Goal: Task Accomplishment & Management: Manage account settings

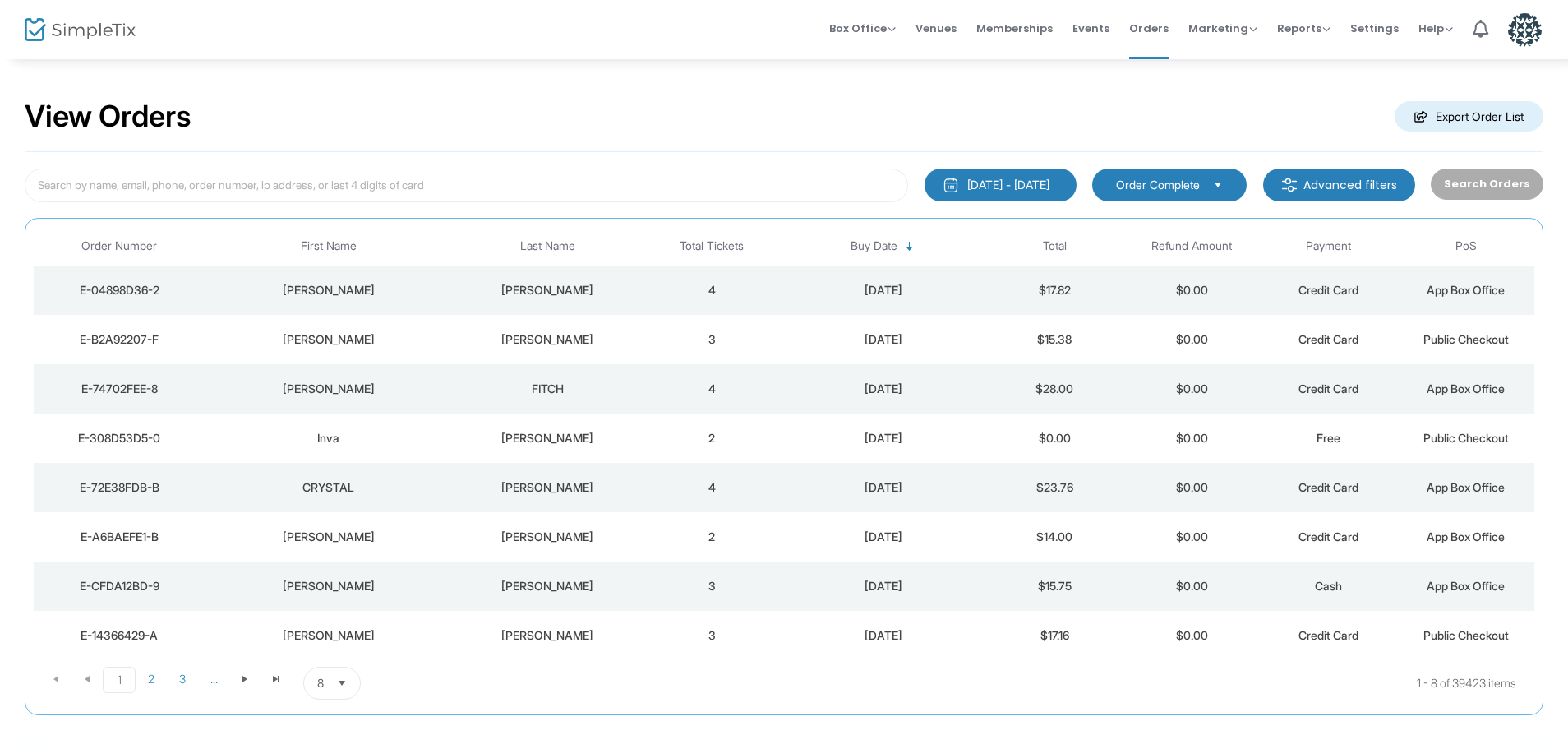
click at [422, 295] on div "LAWRENCE" at bounding box center [327, 290] width 238 height 16
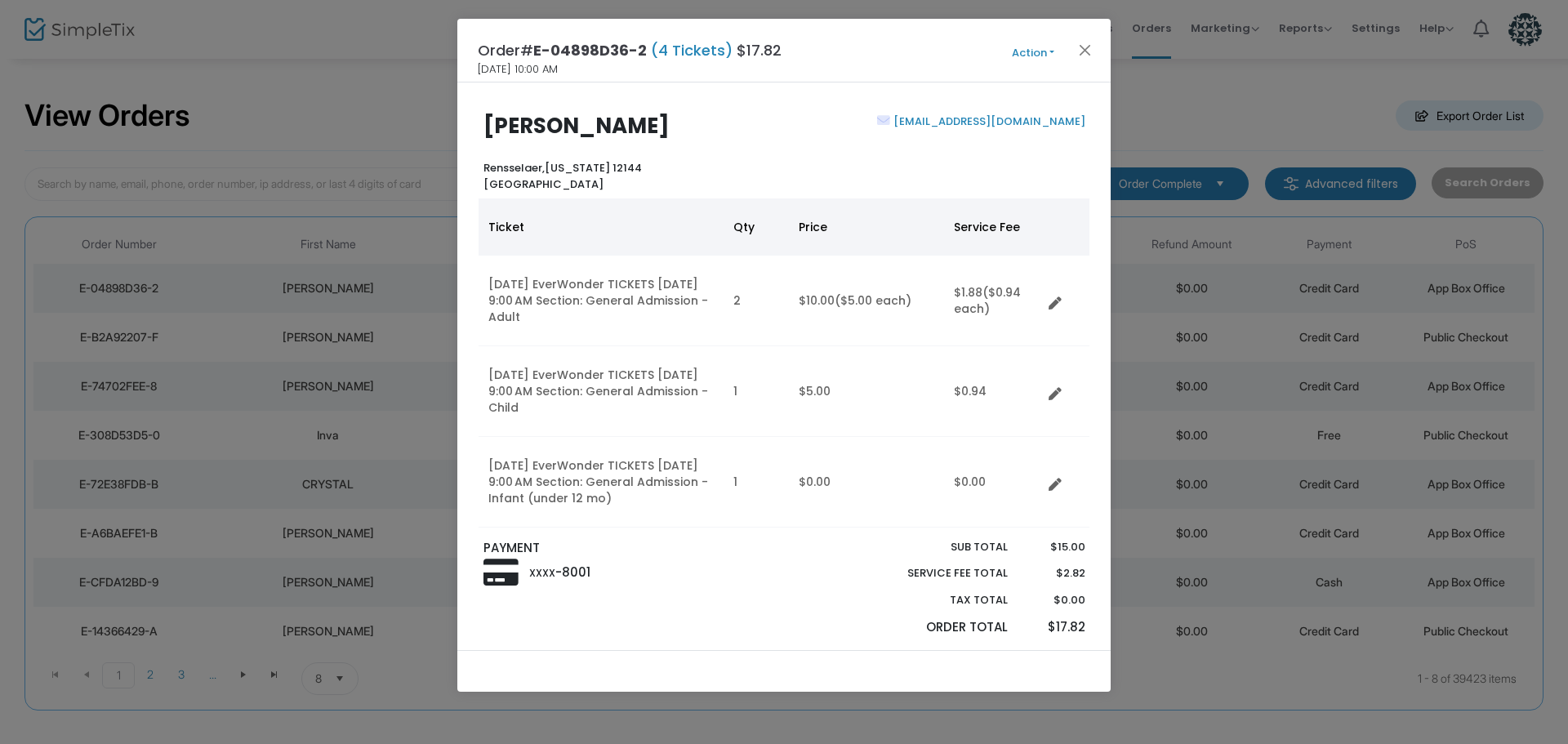
click at [508, 166] on span "Rensselaer," at bounding box center [514, 168] width 61 height 15
copy span "Rensselaer"
click at [1083, 46] on button "Close" at bounding box center [1086, 50] width 22 height 22
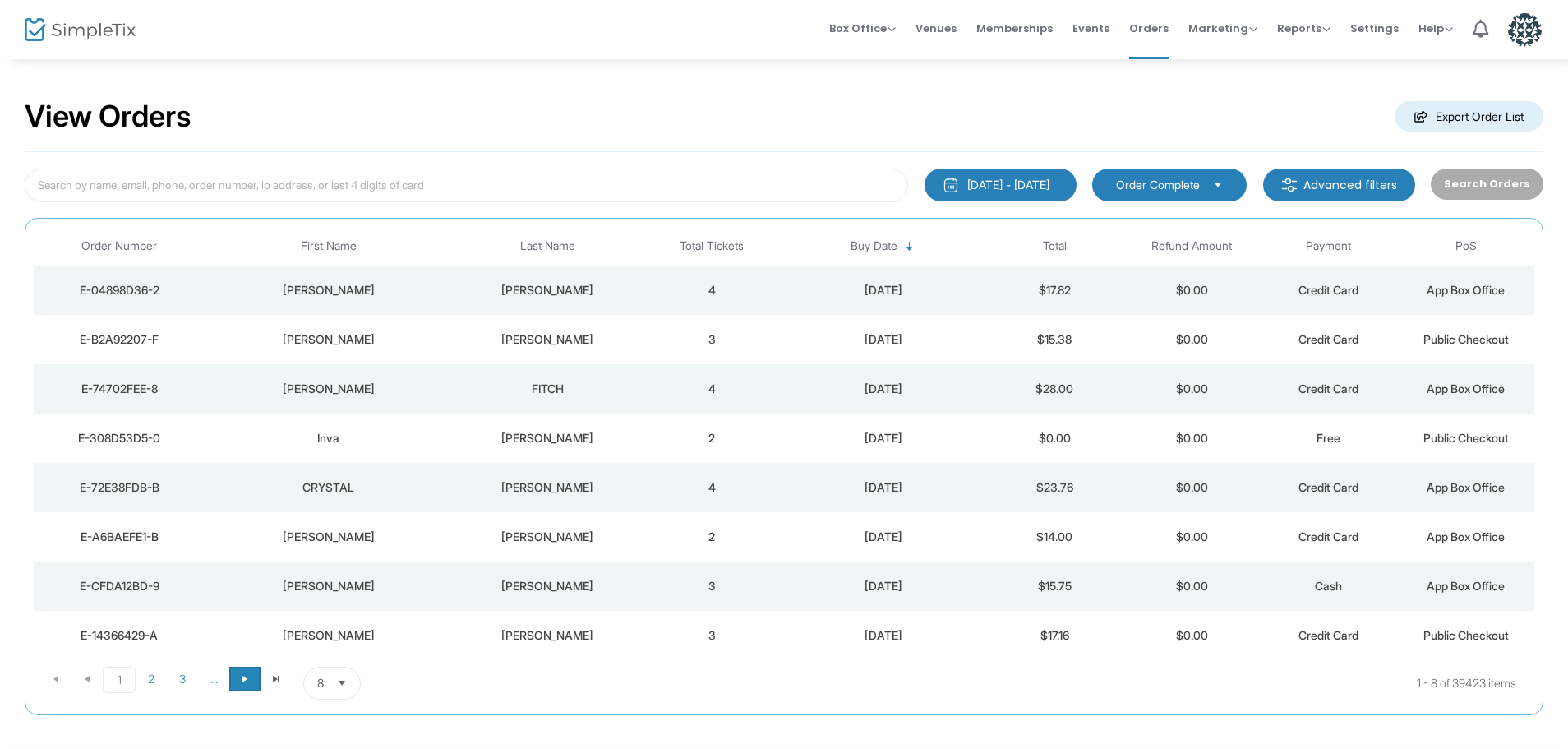
click at [250, 680] on span "Go to the next page" at bounding box center [244, 679] width 14 height 14
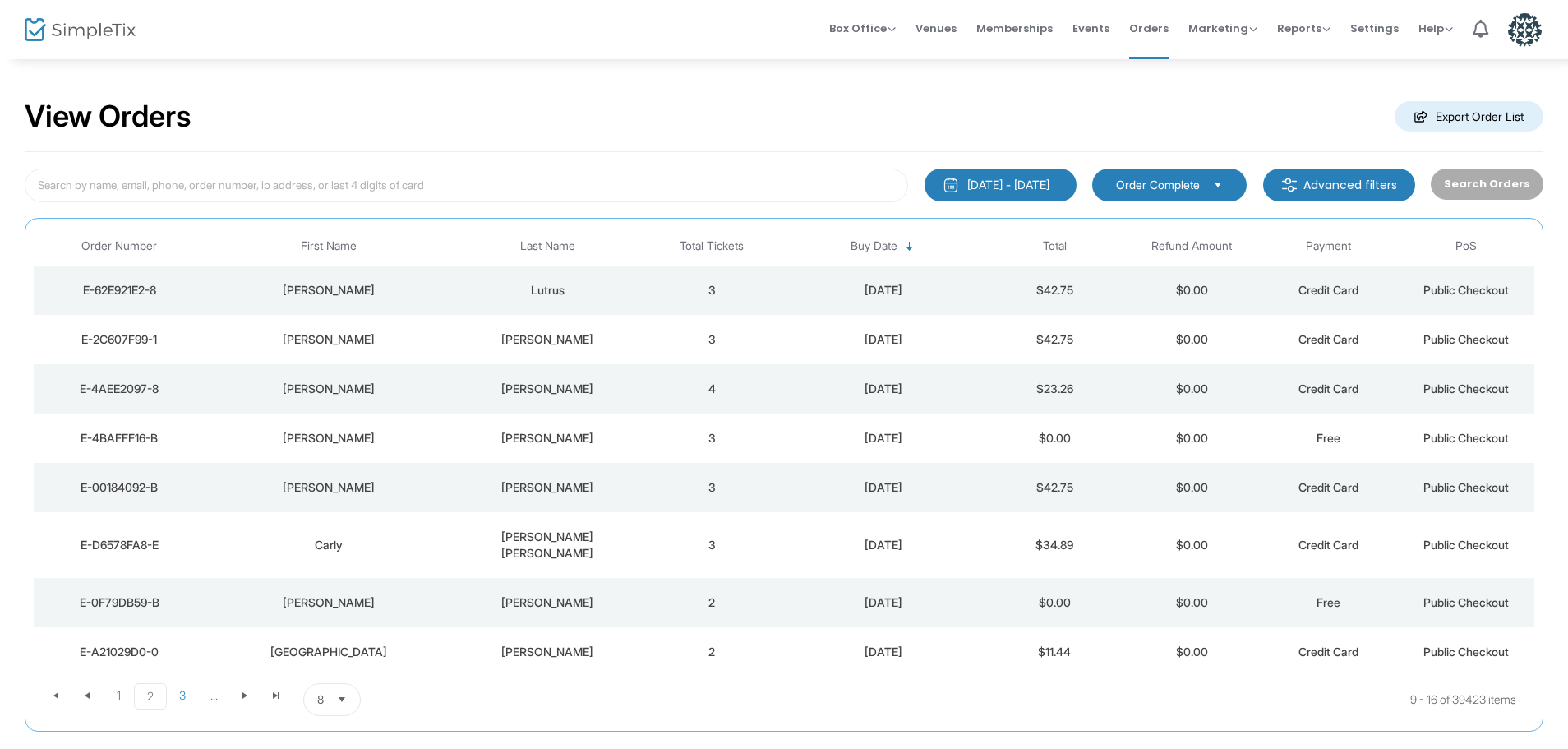
click at [429, 485] on div "Sarah" at bounding box center [327, 487] width 238 height 16
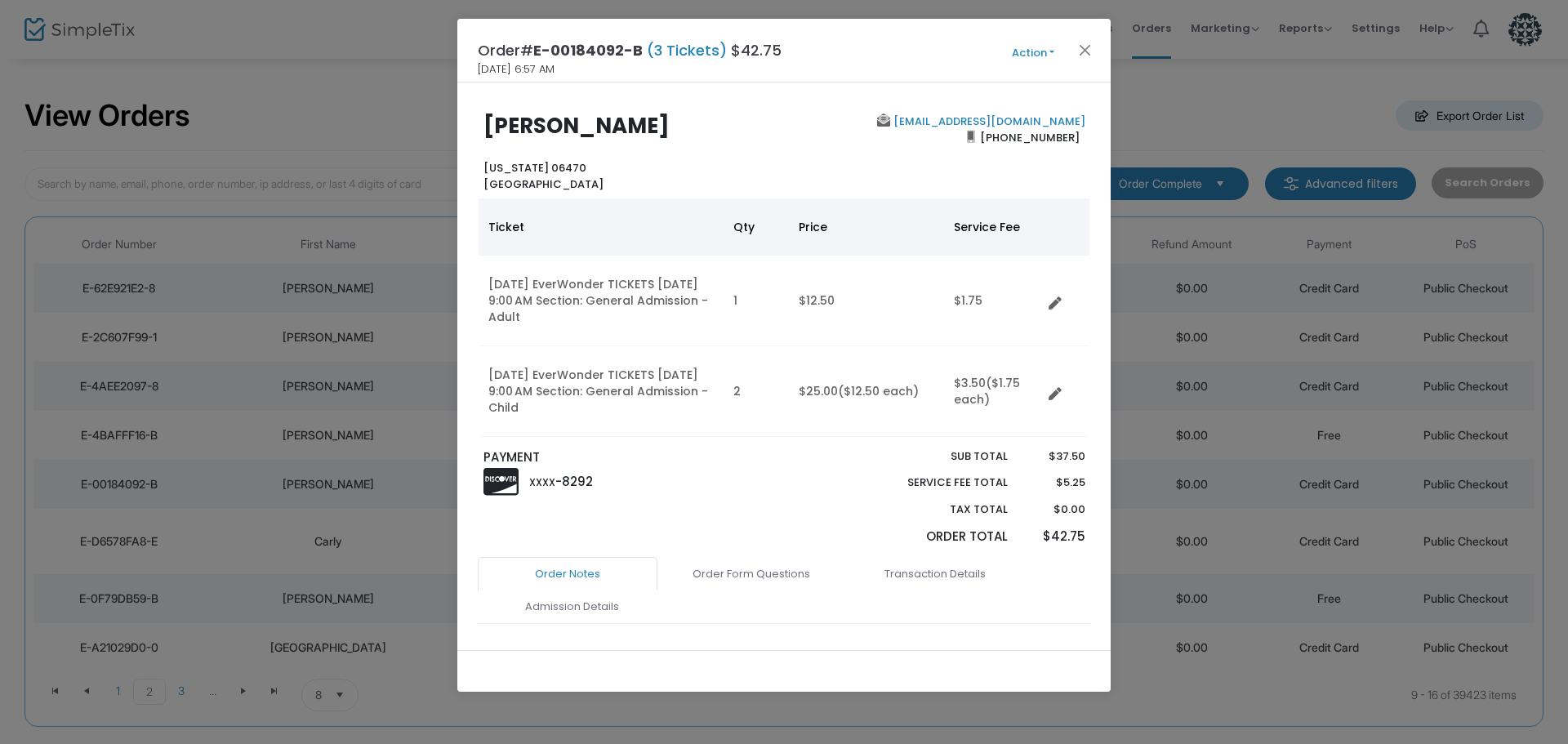
click at [560, 164] on b "Connecticut 06470 United States" at bounding box center [543, 177] width 120 height 32
copy b "06470"
click at [1040, 48] on button "Action" at bounding box center [1032, 53] width 98 height 18
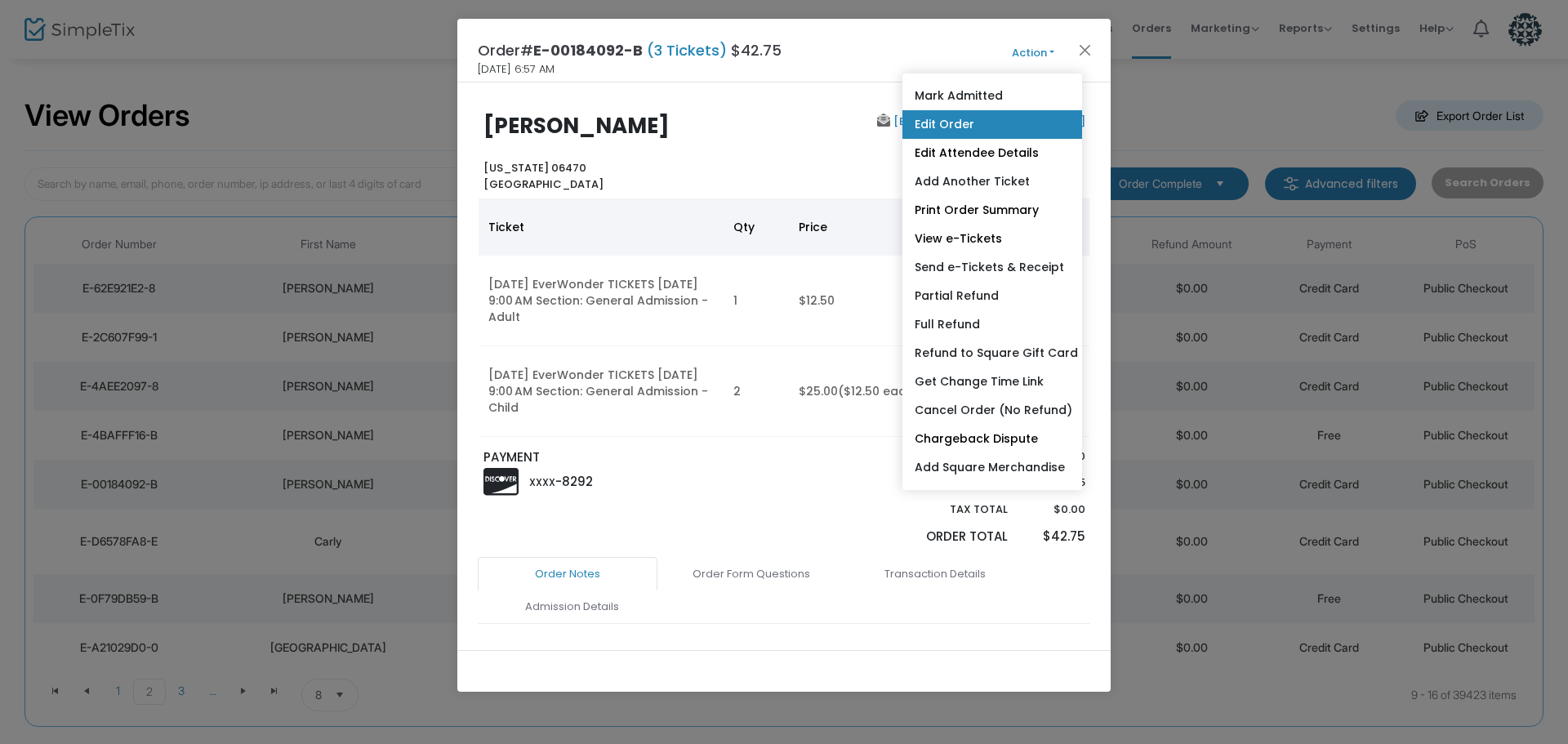
click at [1021, 126] on link "Edit Order" at bounding box center [992, 125] width 179 height 29
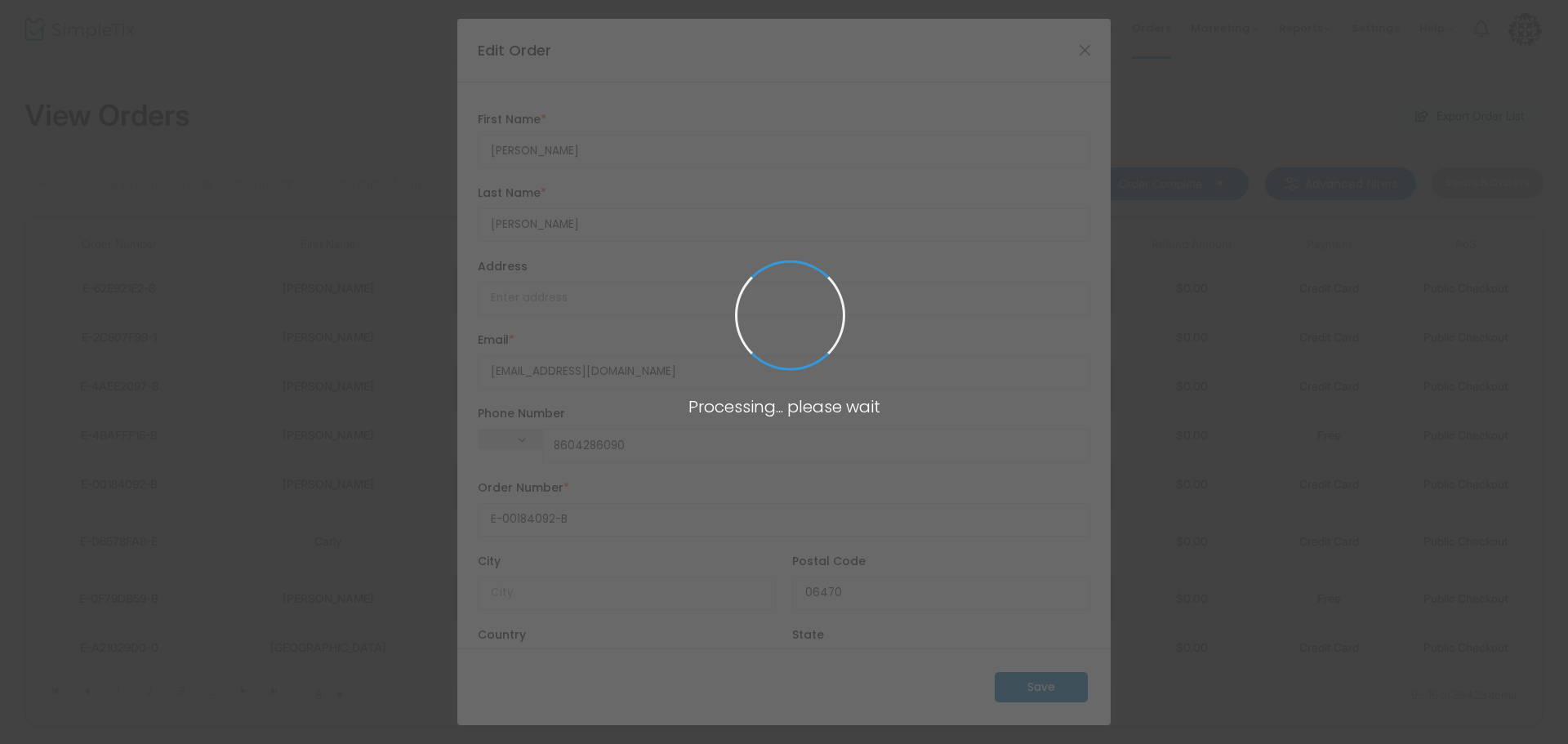
type input "(860) 428-6090"
type input "United States"
type input "Connecticut"
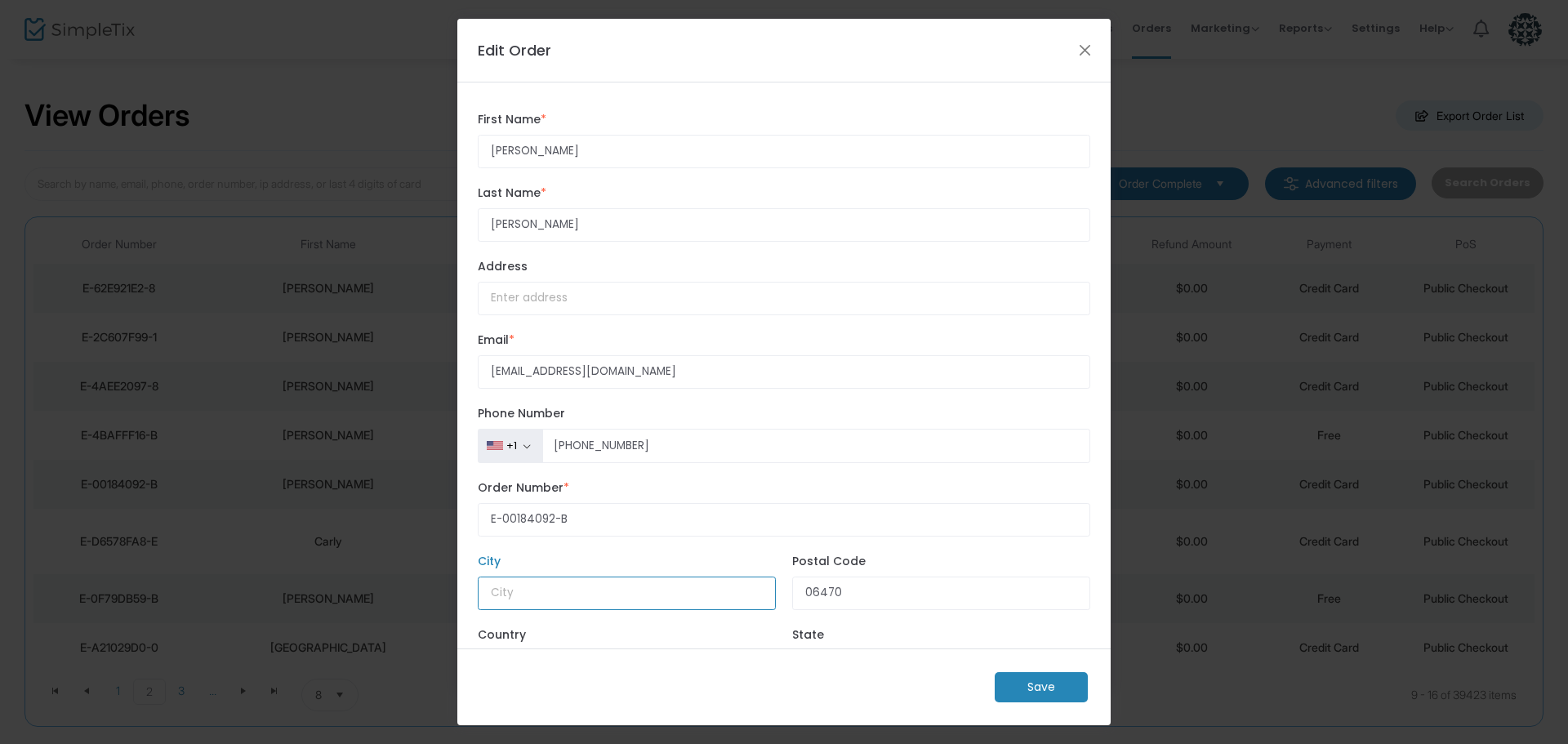
click at [553, 601] on input "City" at bounding box center [627, 593] width 298 height 33
type input "Newtown"
click at [1054, 681] on m-button "Save" at bounding box center [1041, 688] width 93 height 30
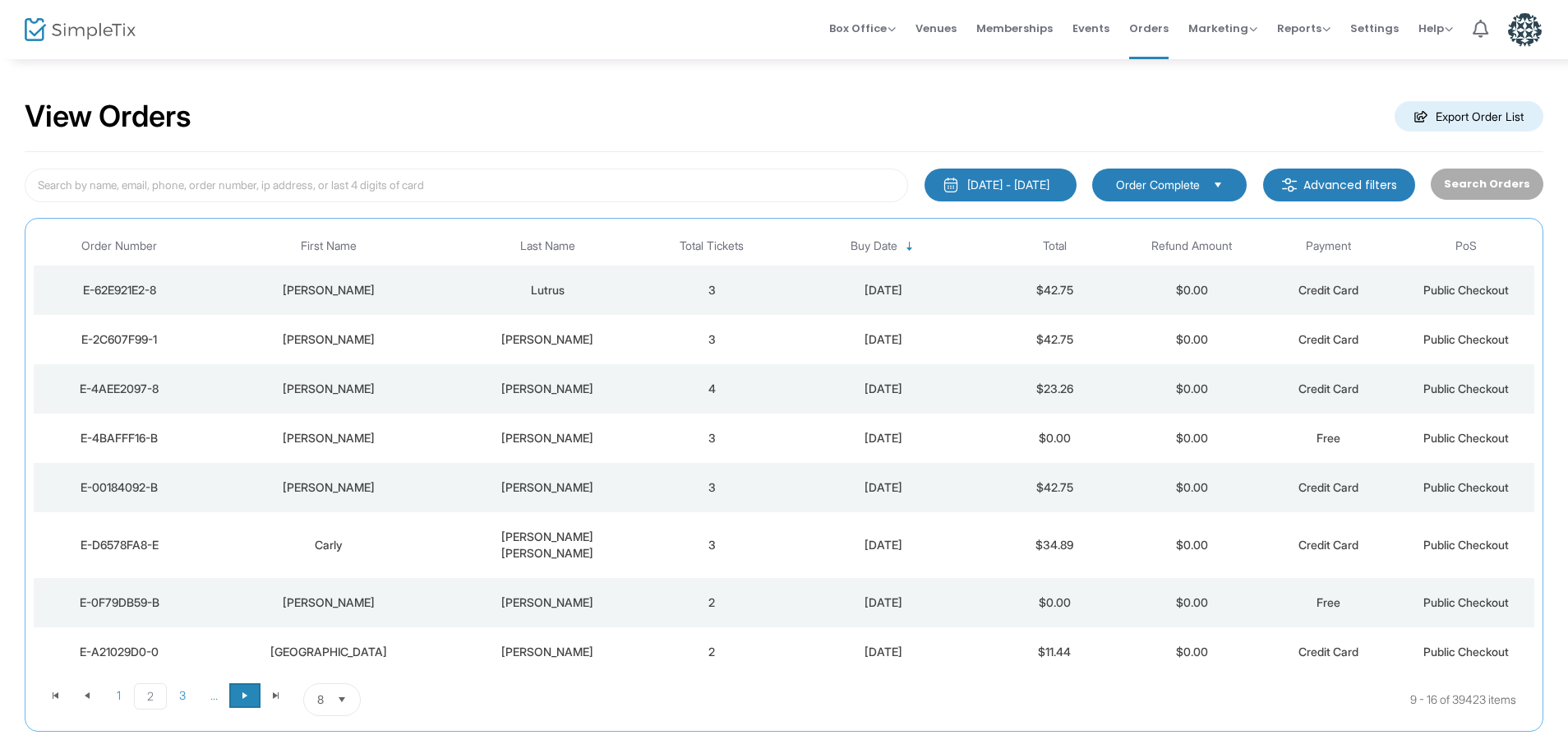
click at [244, 689] on span "Go to the next page" at bounding box center [244, 695] width 14 height 14
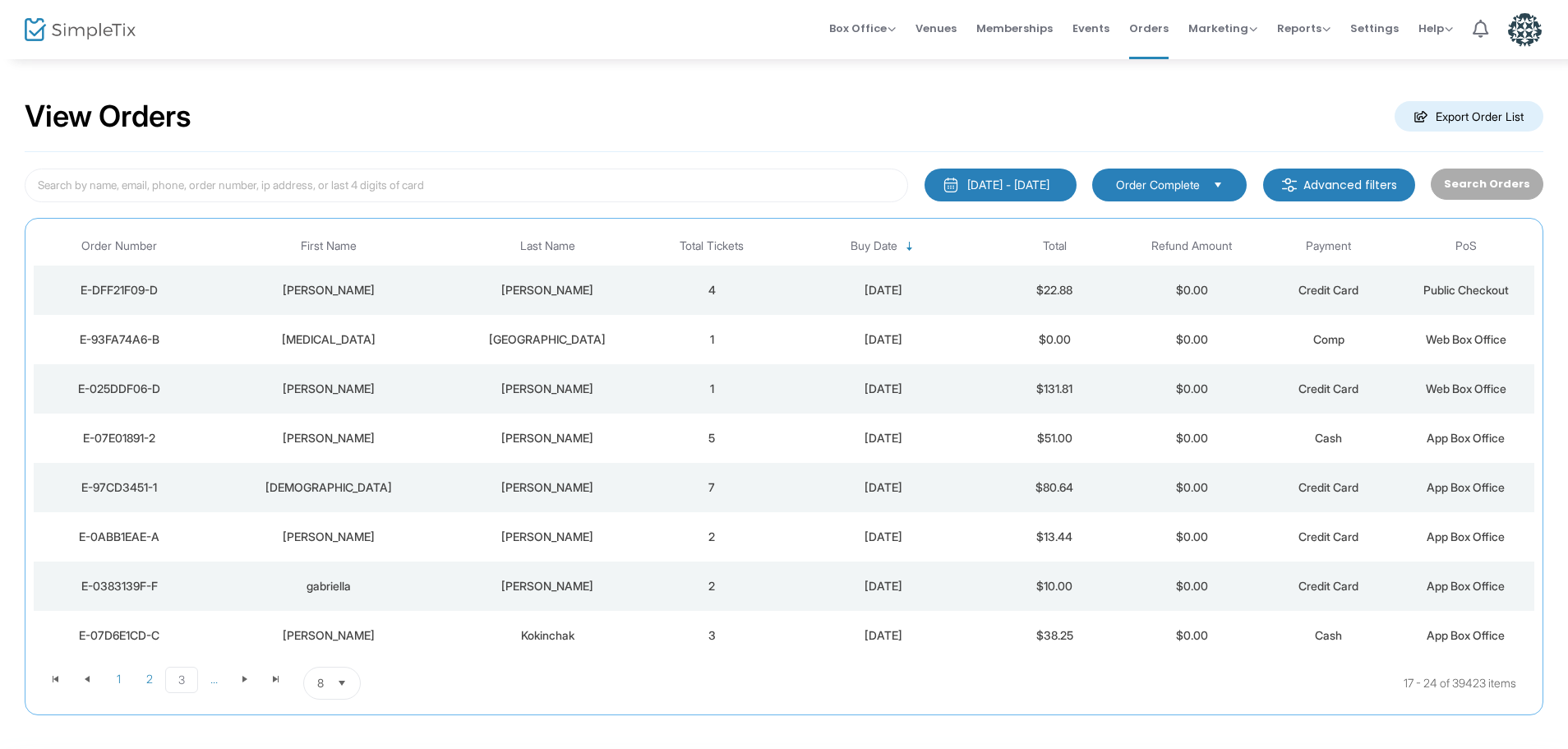
click at [420, 294] on div "Antonio" at bounding box center [327, 290] width 238 height 16
